Goal: Navigation & Orientation: Find specific page/section

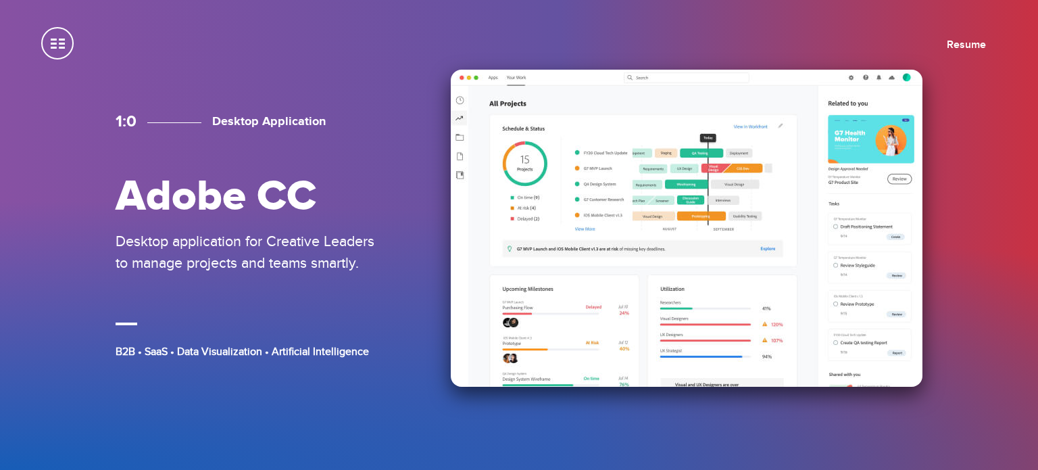
click at [281, 224] on div "Adobe CC Desktop application for Creative Leaders to manage projects and teams …" at bounding box center [251, 223] width 270 height 99
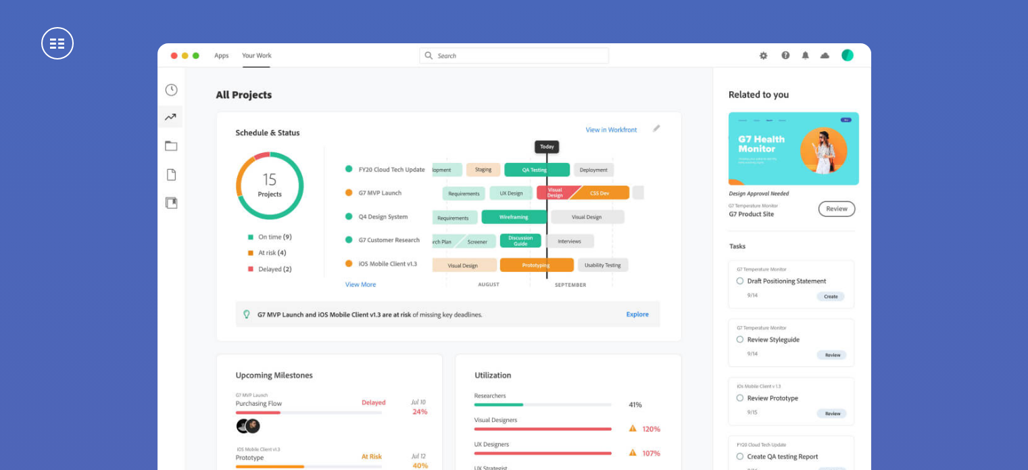
click at [55, 32] on span at bounding box center [57, 43] width 32 height 32
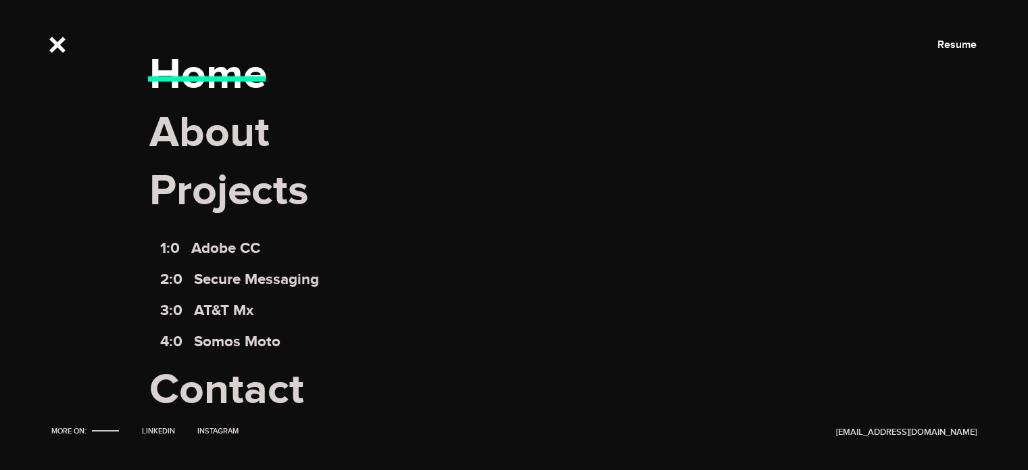
click at [230, 78] on link "Home" at bounding box center [208, 74] width 118 height 53
